Goal: Information Seeking & Learning: Learn about a topic

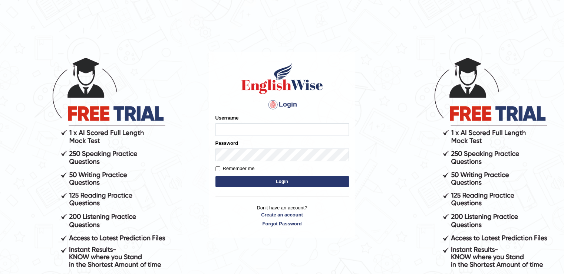
click at [236, 132] on input "Username" at bounding box center [281, 129] width 133 height 13
type input "h"
type input "hassan11"
click at [242, 179] on button "Login" at bounding box center [281, 181] width 133 height 11
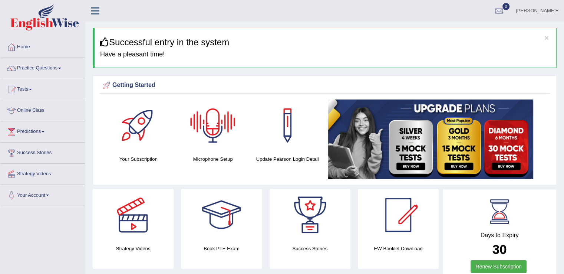
click at [214, 137] on div at bounding box center [213, 125] width 52 height 52
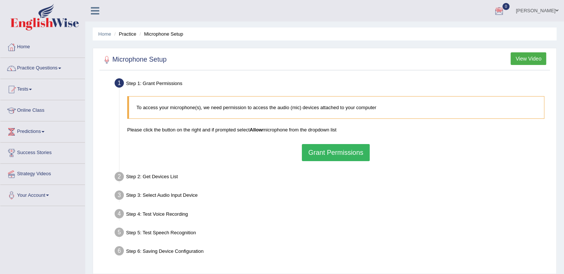
click at [322, 151] on button "Grant Permissions" at bounding box center [335, 152] width 67 height 17
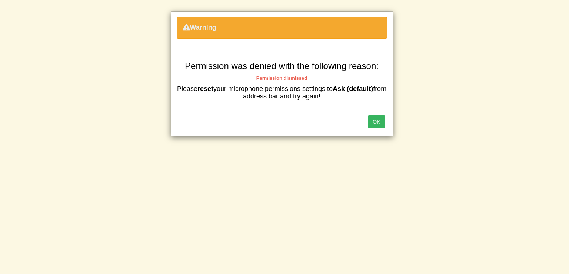
click at [378, 123] on button "OK" at bounding box center [376, 121] width 17 height 13
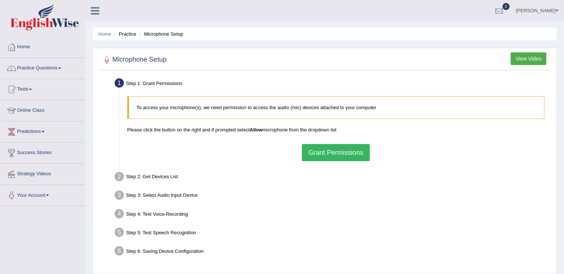
click at [324, 153] on button "Grant Permissions" at bounding box center [335, 152] width 67 height 17
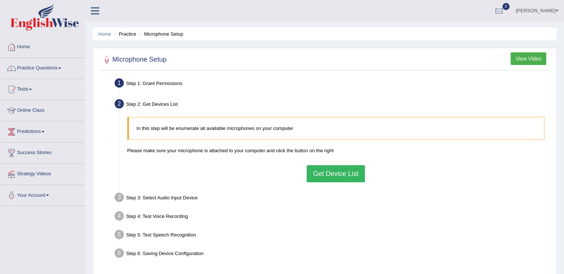
click at [325, 176] on button "Get Device List" at bounding box center [336, 173] width 58 height 17
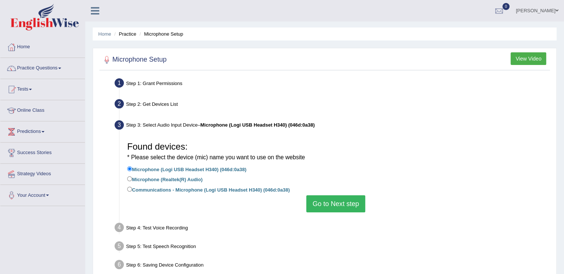
click at [331, 202] on button "Go to Next step" at bounding box center [335, 203] width 59 height 17
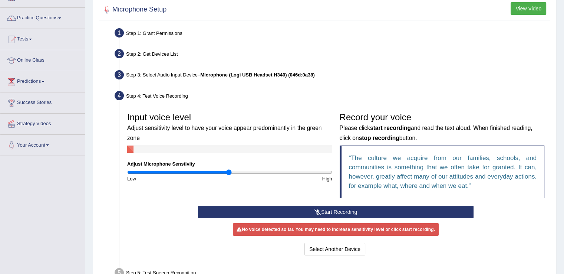
scroll to position [51, 0]
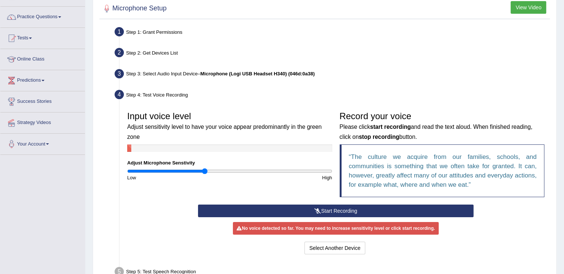
drag, startPoint x: 229, startPoint y: 169, endPoint x: 205, endPoint y: 171, distance: 24.5
click at [205, 171] on input "range" at bounding box center [229, 171] width 205 height 6
click at [400, 209] on button "Start Recording" at bounding box center [335, 210] width 275 height 13
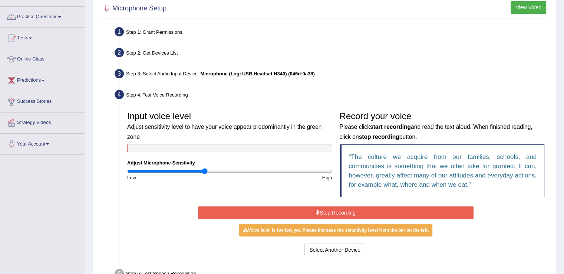
click at [400, 209] on button "Stop Recording" at bounding box center [335, 212] width 275 height 13
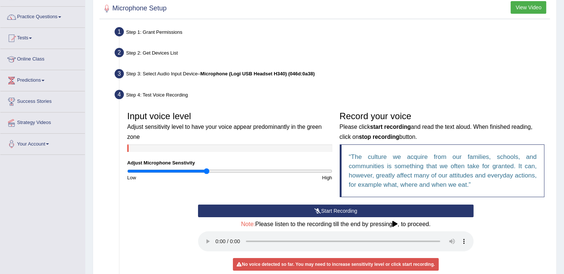
type input "0.78"
click at [206, 171] on input "range" at bounding box center [229, 171] width 205 height 6
click at [345, 209] on button "Start Recording" at bounding box center [335, 210] width 275 height 13
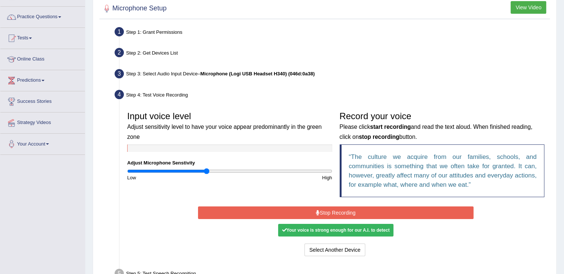
click at [345, 209] on button "Stop Recording" at bounding box center [335, 212] width 275 height 13
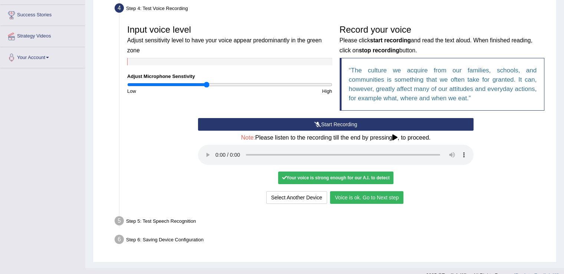
scroll to position [150, 0]
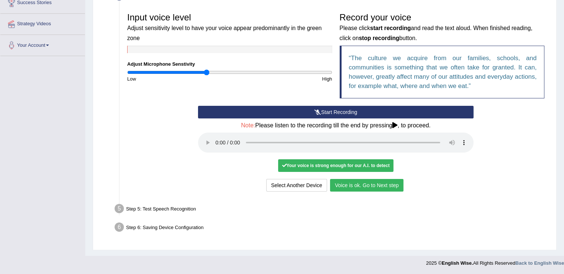
click at [351, 184] on button "Voice is ok. Go to Next step" at bounding box center [366, 185] width 73 height 13
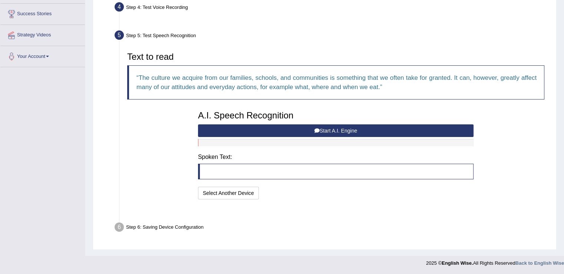
scroll to position [120, 0]
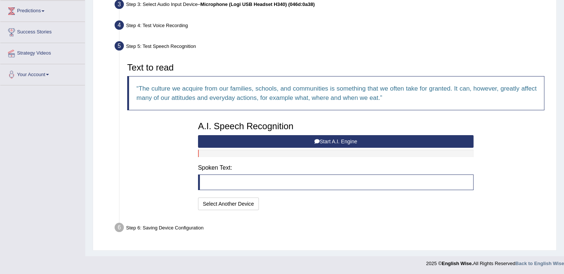
click at [350, 138] on button "Start A.I. Engine" at bounding box center [335, 141] width 275 height 13
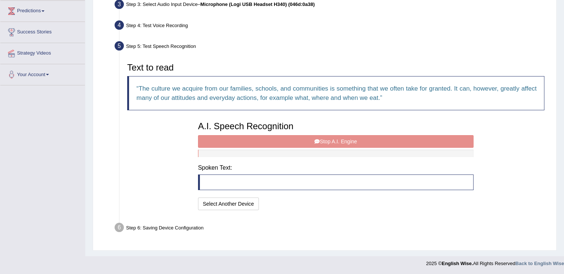
click at [350, 138] on div "A.I. Speech Recognition Start A.I. Engine Stop A.I. Engine Note: Please listen …" at bounding box center [335, 165] width 283 height 94
click at [363, 139] on div "A.I. Speech Recognition Start A.I. Engine Stop A.I. Engine Note: Please listen …" at bounding box center [335, 165] width 283 height 94
click at [319, 141] on div "A.I. Speech Recognition Start A.I. Engine Stop A.I. Engine Note: Please listen …" at bounding box center [335, 165] width 283 height 94
click at [345, 140] on div "A.I. Speech Recognition Start A.I. Engine Stop A.I. Engine Note: Please listen …" at bounding box center [335, 165] width 283 height 94
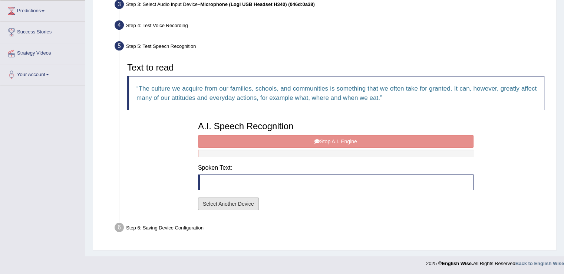
click at [245, 199] on button "Select Another Device" at bounding box center [228, 203] width 61 height 13
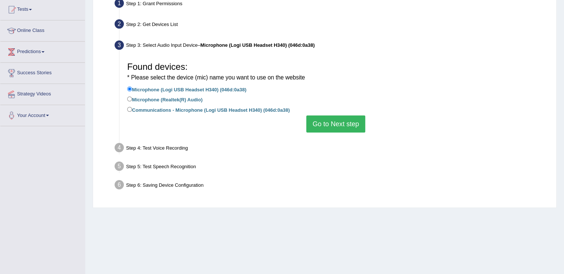
scroll to position [79, 0]
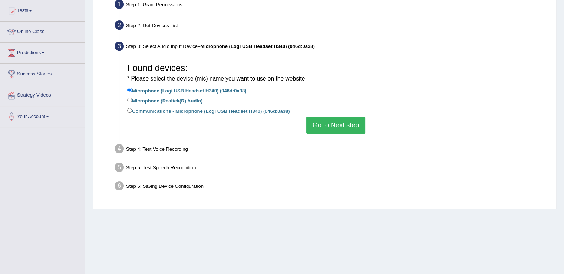
click at [177, 113] on label "Communications - Microphone (Logi USB Headset H340) (046d:0a38)" at bounding box center [208, 110] width 162 height 8
click at [132, 113] on input "Communications - Microphone (Logi USB Headset H340) (046d:0a38)" at bounding box center [129, 110] width 5 height 5
radio input "true"
click at [338, 126] on button "Go to Next step" at bounding box center [335, 124] width 59 height 17
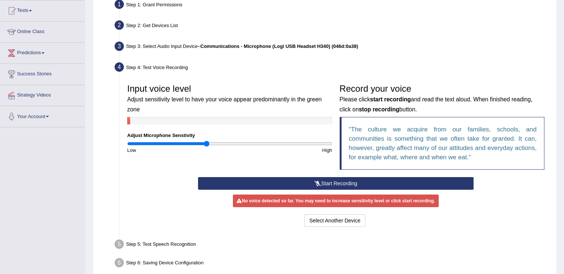
click at [346, 180] on button "Start Recording" at bounding box center [335, 183] width 275 height 13
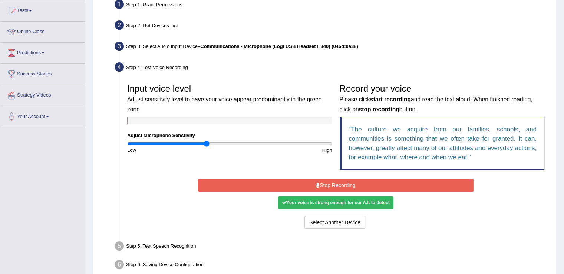
click at [346, 180] on button "Stop Recording" at bounding box center [335, 185] width 275 height 13
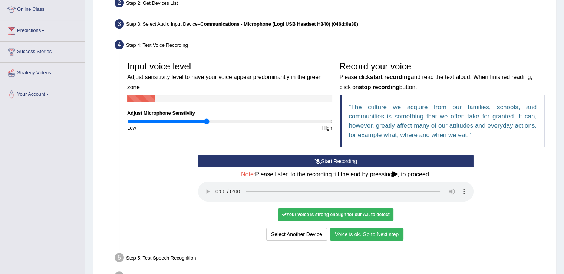
scroll to position [102, 0]
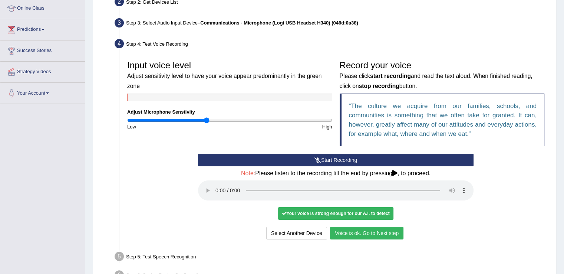
click at [369, 234] on button "Voice is ok. Go to Next step" at bounding box center [366, 233] width 73 height 13
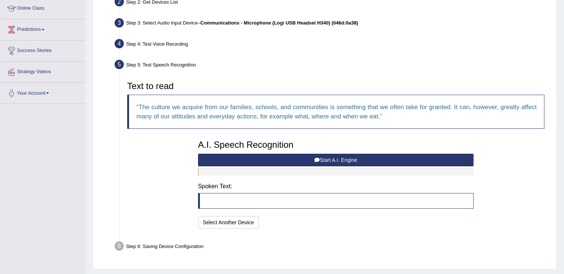
click at [359, 159] on button "Start A.I. Engine" at bounding box center [335, 159] width 275 height 13
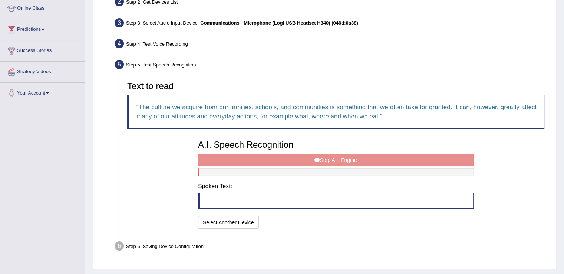
click at [359, 159] on div "A.I. Speech Recognition Start A.I. Engine Stop A.I. Engine Note: Please listen …" at bounding box center [335, 183] width 283 height 94
drag, startPoint x: 359, startPoint y: 159, endPoint x: 326, endPoint y: 165, distance: 33.9
click at [326, 165] on div "A.I. Speech Recognition Start A.I. Engine Stop A.I. Engine Note: Please listen …" at bounding box center [335, 183] width 283 height 94
click at [328, 155] on div "A.I. Speech Recognition Start A.I. Engine Stop A.I. Engine Note: Please listen …" at bounding box center [335, 183] width 283 height 94
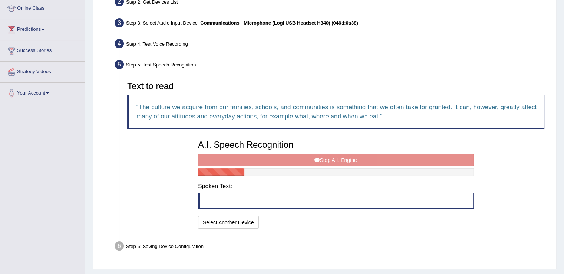
click at [328, 155] on div "A.I. Speech Recognition Start A.I. Engine Stop A.I. Engine Note: Please listen …" at bounding box center [335, 183] width 283 height 94
click at [214, 225] on button "Select Another Device" at bounding box center [228, 222] width 61 height 13
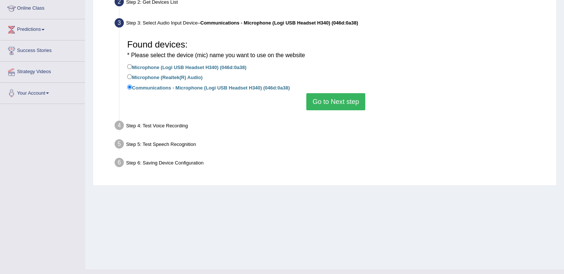
click at [185, 76] on label "Microphone (Realtek(R) Audio)" at bounding box center [164, 77] width 75 height 8
click at [132, 76] on input "Microphone (Realtek(R) Audio)" at bounding box center [129, 76] width 5 height 5
radio input "true"
click at [341, 98] on button "Go to Next step" at bounding box center [335, 101] width 59 height 17
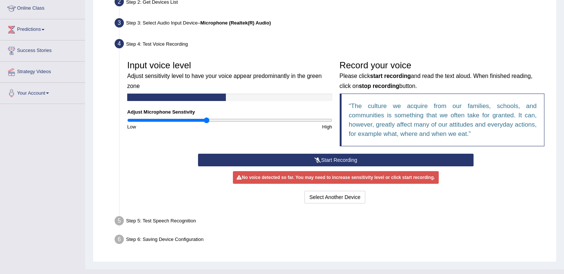
click at [323, 156] on button "Start Recording" at bounding box center [335, 159] width 275 height 13
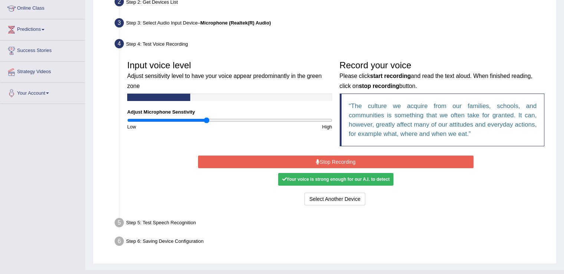
click at [323, 156] on button "Stop Recording" at bounding box center [335, 161] width 275 height 13
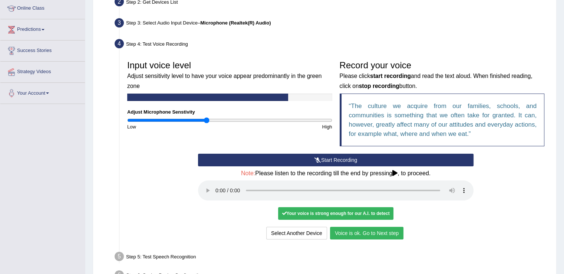
click at [376, 237] on button "Voice is ok. Go to Next step" at bounding box center [366, 233] width 73 height 13
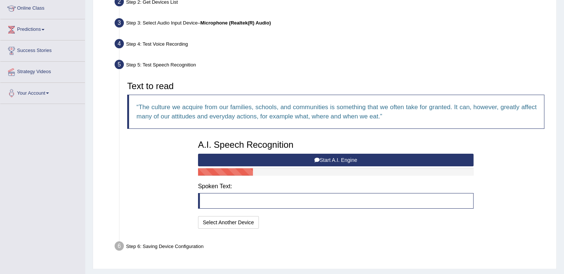
click at [337, 158] on button "Start A.I. Engine" at bounding box center [335, 159] width 275 height 13
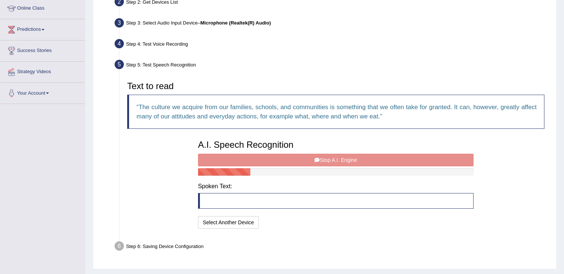
click at [380, 159] on div "A.I. Speech Recognition Start A.I. Engine Stop A.I. Engine Note: Please listen …" at bounding box center [335, 183] width 283 height 94
drag, startPoint x: 380, startPoint y: 159, endPoint x: 347, endPoint y: 156, distance: 33.1
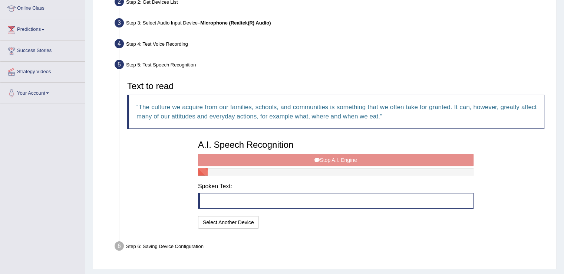
click at [347, 156] on div "A.I. Speech Recognition Start A.I. Engine Stop A.I. Engine Note: Please listen …" at bounding box center [335, 183] width 283 height 94
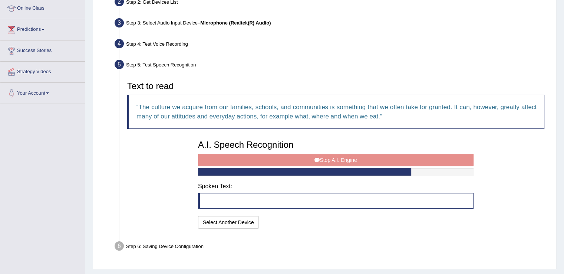
click at [347, 156] on div "A.I. Speech Recognition Start A.I. Engine Stop A.I. Engine Note: Please listen …" at bounding box center [335, 183] width 283 height 94
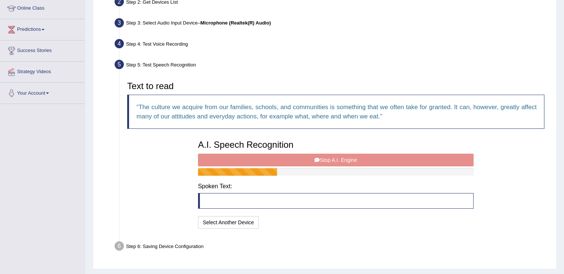
click at [347, 156] on div "A.I. Speech Recognition Start A.I. Engine Stop A.I. Engine Note: Please listen …" at bounding box center [335, 183] width 283 height 94
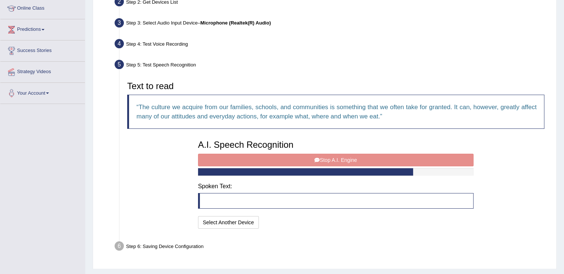
click at [347, 156] on div "A.I. Speech Recognition Start A.I. Engine Stop A.I. Engine Note: Please listen …" at bounding box center [335, 183] width 283 height 94
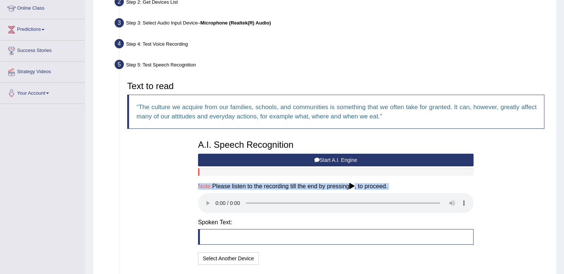
scroll to position [156, 0]
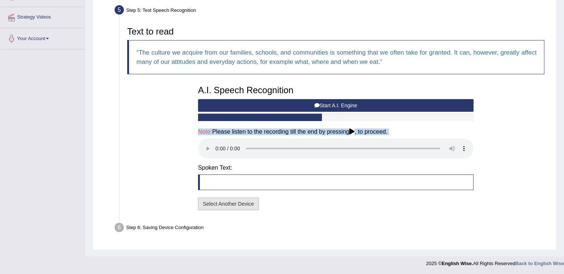
click at [213, 200] on button "Select Another Device" at bounding box center [228, 203] width 61 height 13
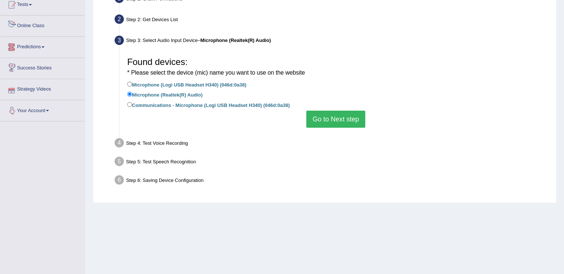
scroll to position [0, 0]
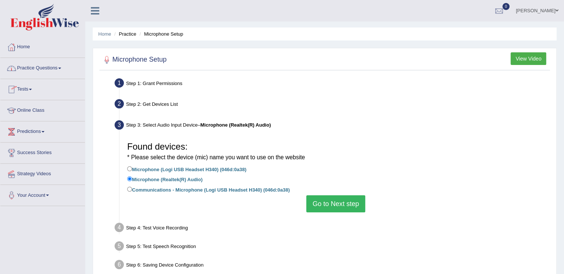
click at [45, 67] on link "Practice Questions" at bounding box center [42, 67] width 85 height 19
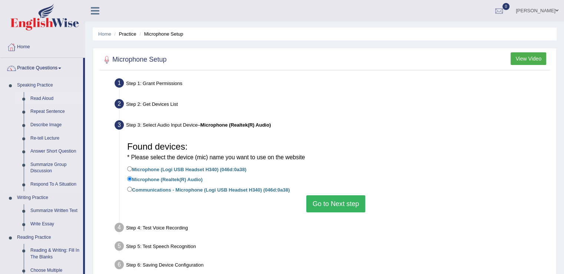
click at [44, 95] on link "Read Aloud" at bounding box center [55, 98] width 56 height 13
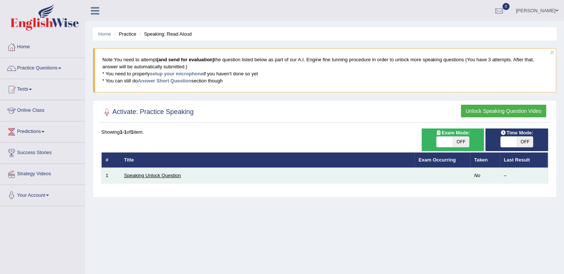
click at [172, 175] on link "Speaking Unlock Question" at bounding box center [152, 175] width 57 height 6
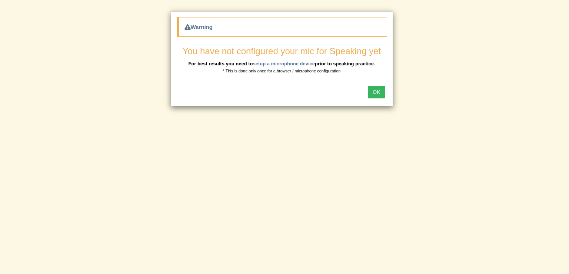
click at [381, 89] on button "OK" at bounding box center [376, 92] width 17 height 13
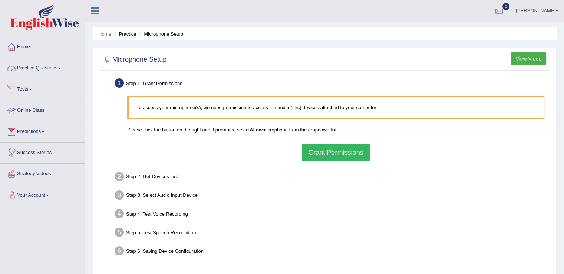
click at [48, 68] on link "Practice Questions" at bounding box center [42, 67] width 85 height 19
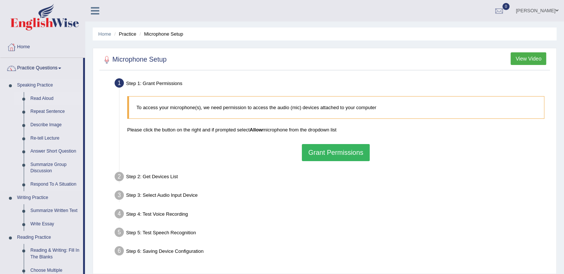
click at [53, 99] on link "Read Aloud" at bounding box center [55, 98] width 56 height 13
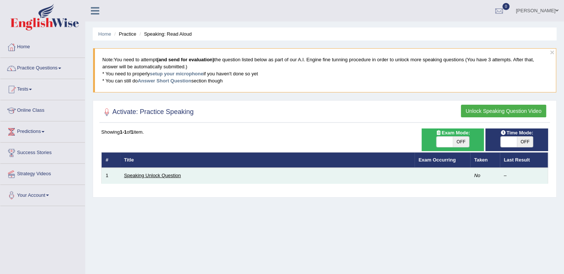
click at [156, 177] on link "Speaking Unlock Question" at bounding box center [152, 175] width 57 height 6
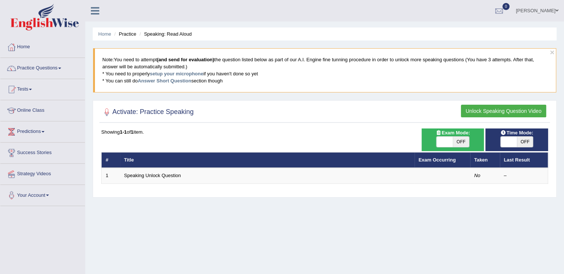
drag, startPoint x: 515, startPoint y: 110, endPoint x: 506, endPoint y: 109, distance: 9.0
click at [506, 109] on button "Unlock Speaking Question Video" at bounding box center [503, 111] width 85 height 13
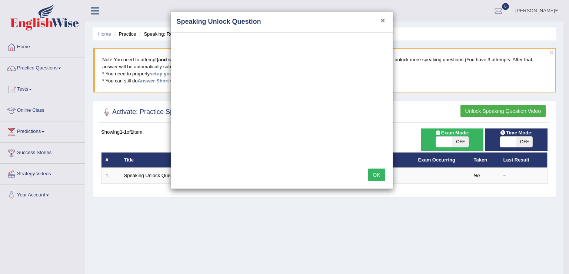
click at [385, 19] on button "×" at bounding box center [383, 20] width 4 height 8
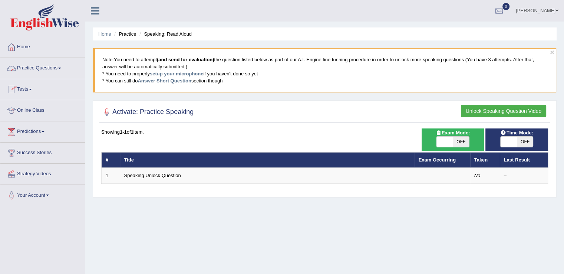
click at [61, 72] on link "Practice Questions" at bounding box center [42, 67] width 85 height 19
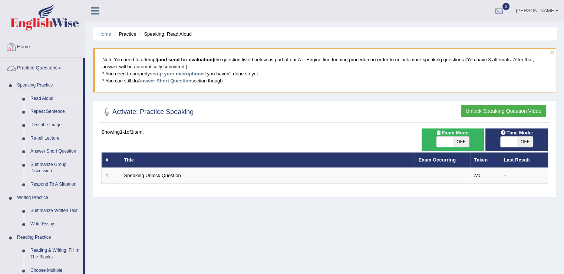
click at [31, 46] on link "Home" at bounding box center [42, 46] width 85 height 19
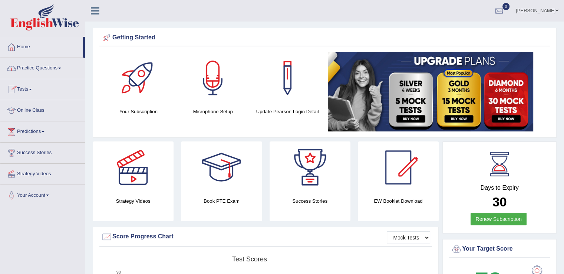
click at [41, 109] on link "Online Class" at bounding box center [42, 109] width 85 height 19
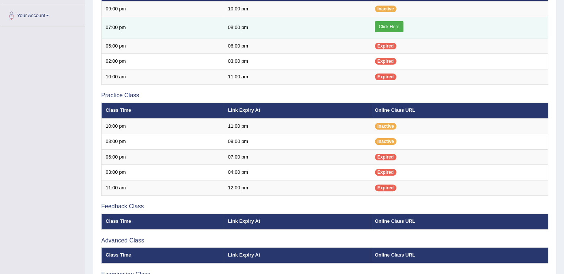
scroll to position [179, 0]
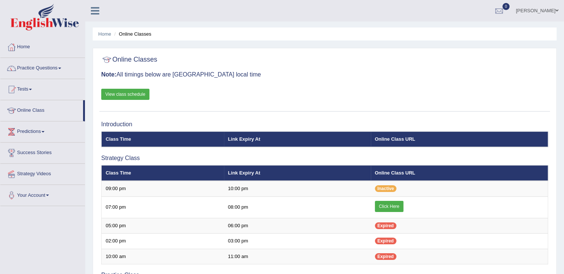
click at [122, 96] on link "View class schedule" at bounding box center [125, 94] width 48 height 11
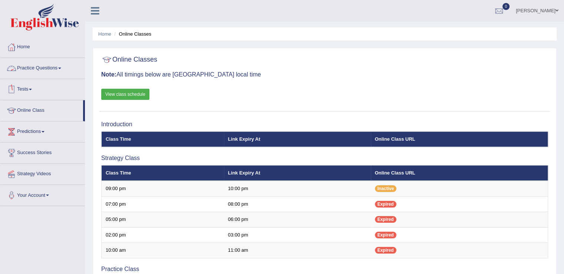
click at [57, 69] on link "Practice Questions" at bounding box center [42, 67] width 85 height 19
